Goal: Task Accomplishment & Management: Use online tool/utility

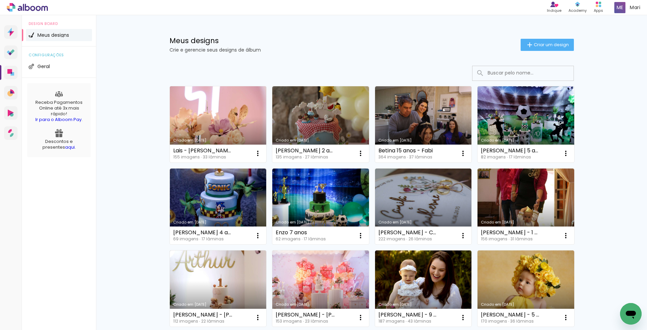
click at [219, 112] on link "Criado em [DATE]" at bounding box center [218, 124] width 97 height 76
